Goal: Task Accomplishment & Management: Use online tool/utility

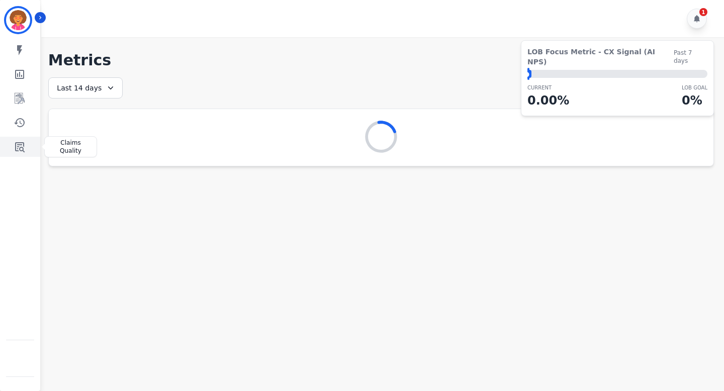
click at [23, 148] on icon "Sidebar" at bounding box center [20, 147] width 10 height 10
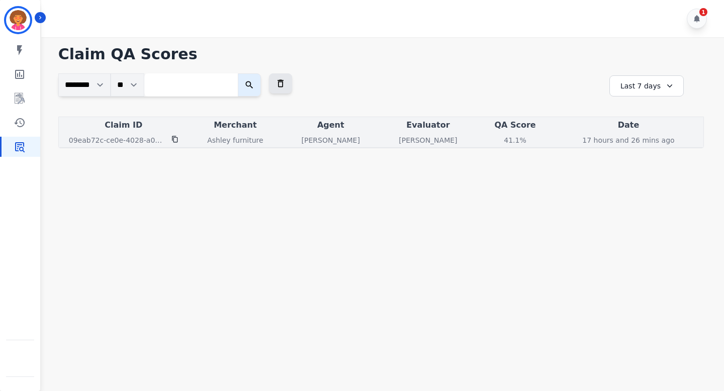
click at [504, 140] on div "41.1 %" at bounding box center [515, 140] width 45 height 10
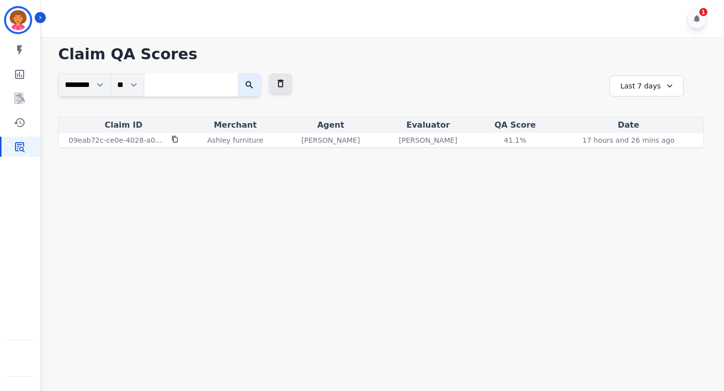
click at [660, 80] on div "Last 7 days" at bounding box center [647, 85] width 74 height 21
click at [659, 184] on li "Last 90 days" at bounding box center [653, 184] width 50 height 10
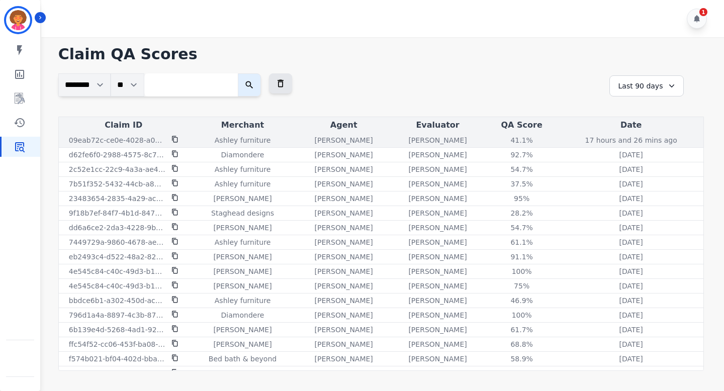
click at [431, 139] on p "[PERSON_NAME]" at bounding box center [437, 140] width 58 height 10
click at [515, 140] on div "41.1 %" at bounding box center [521, 140] width 45 height 10
